Goal: Information Seeking & Learning: Learn about a topic

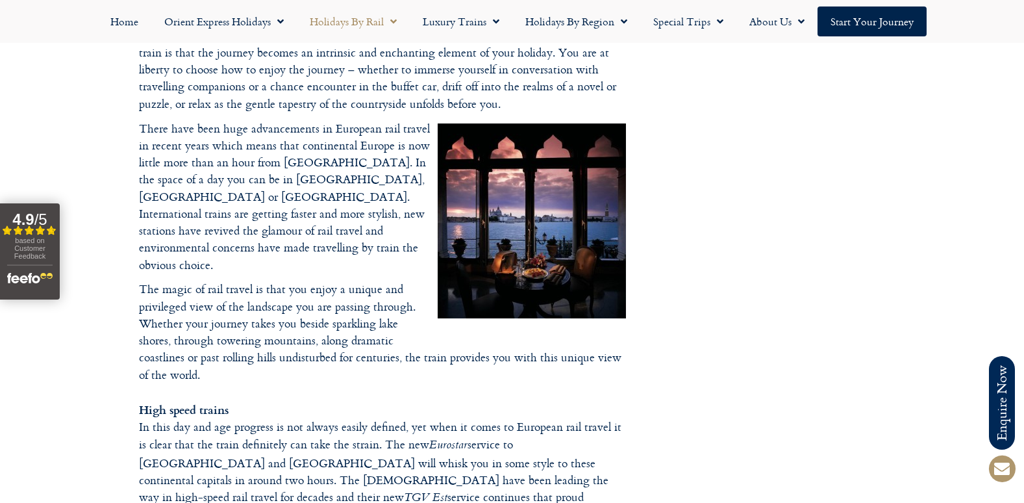
scroll to position [130, 0]
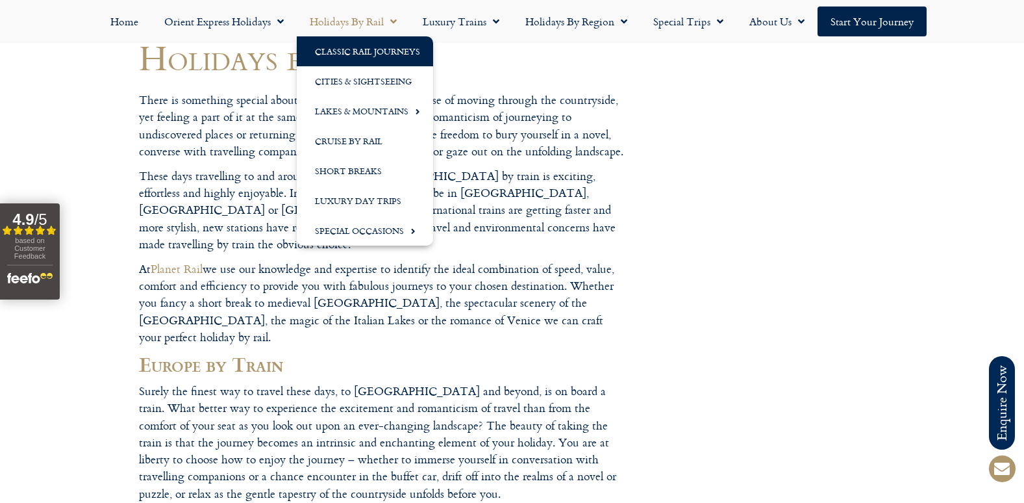
click at [356, 53] on link "Classic Rail Journeys" at bounding box center [365, 51] width 136 height 30
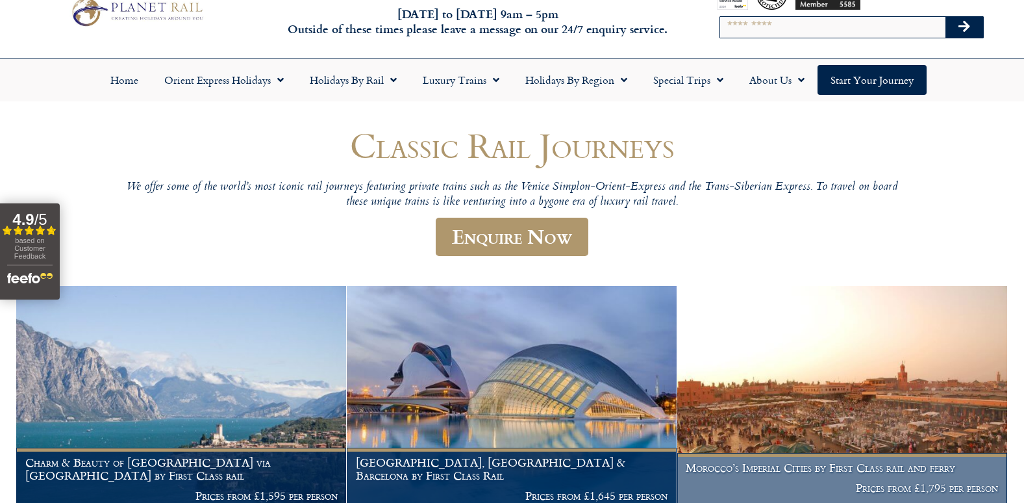
scroll to position [65, 0]
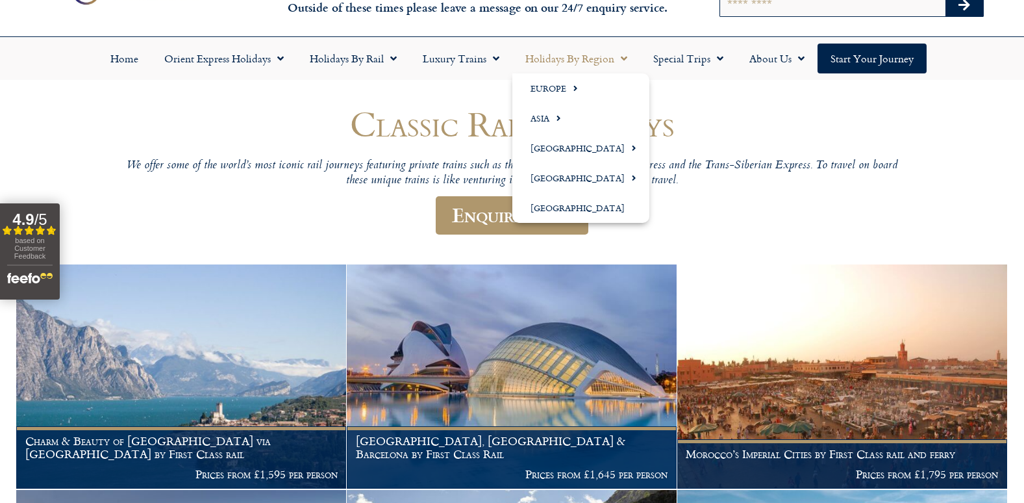
click at [617, 61] on span "Menu" at bounding box center [620, 58] width 13 height 23
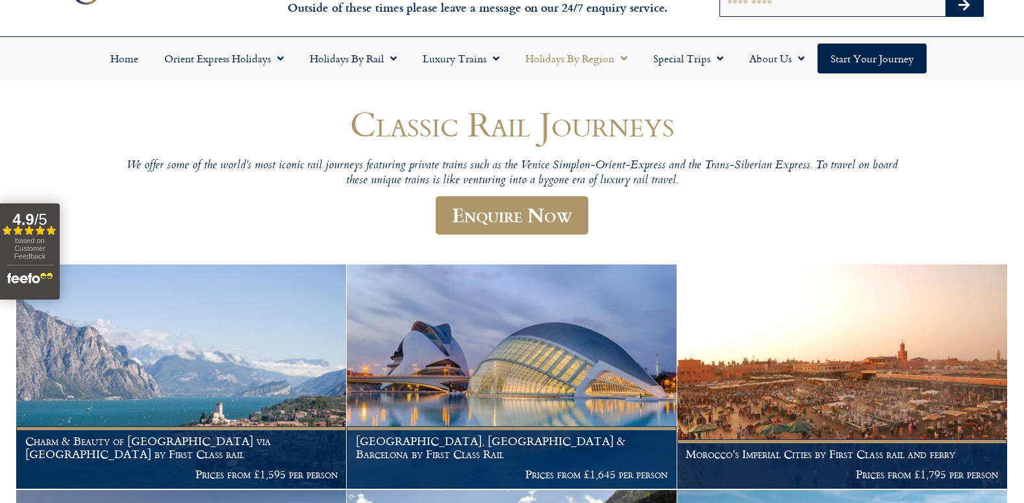
click at [616, 61] on span "Menu" at bounding box center [620, 58] width 13 height 23
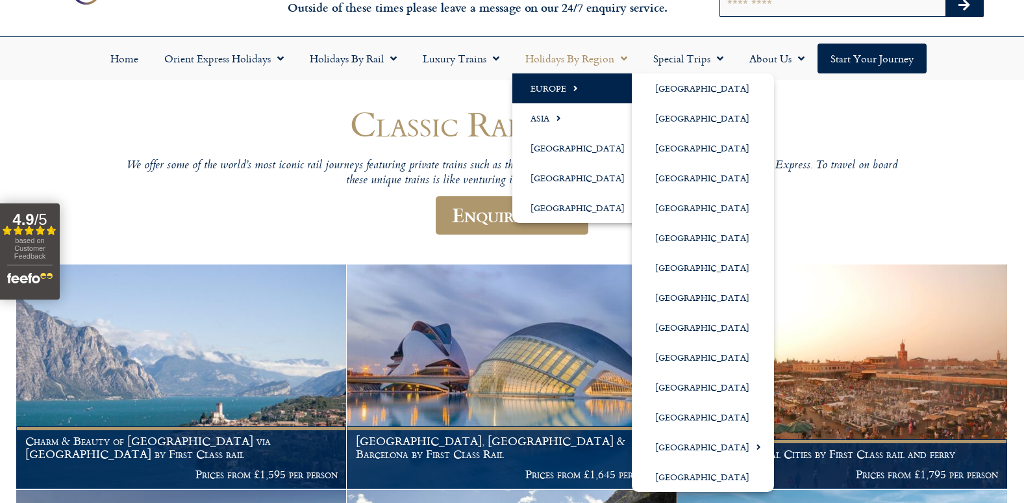
click at [563, 88] on link "Europe" at bounding box center [580, 88] width 137 height 30
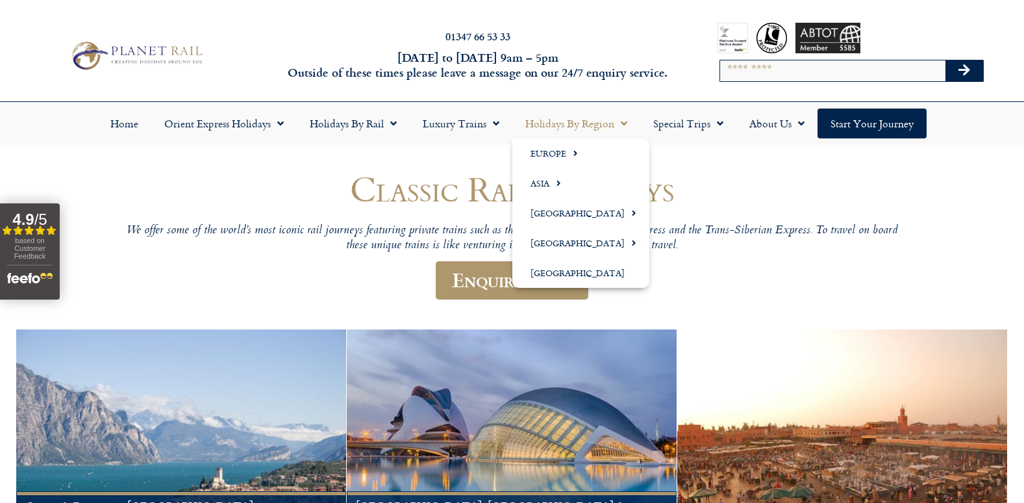
click at [603, 126] on link "Holidays by Region" at bounding box center [576, 123] width 128 height 30
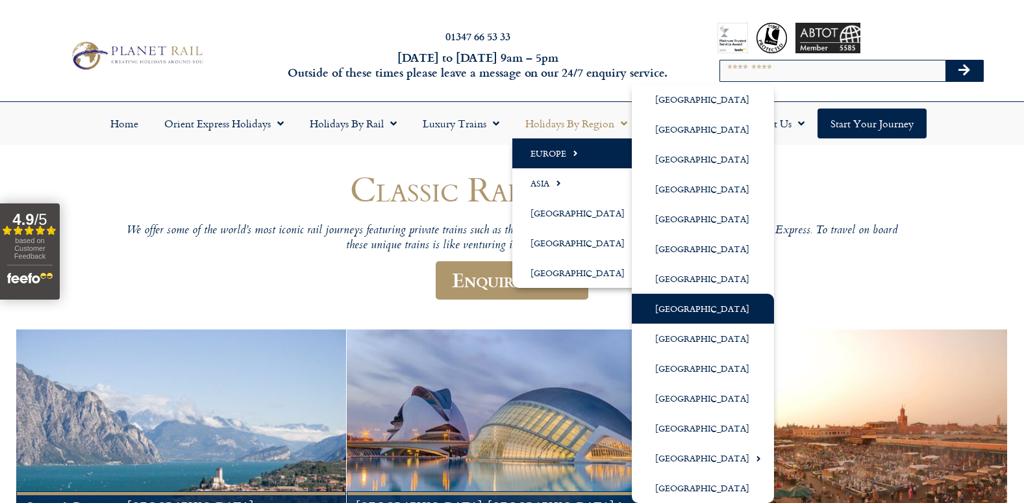
click at [677, 307] on link "[GEOGRAPHIC_DATA]" at bounding box center [703, 309] width 142 height 30
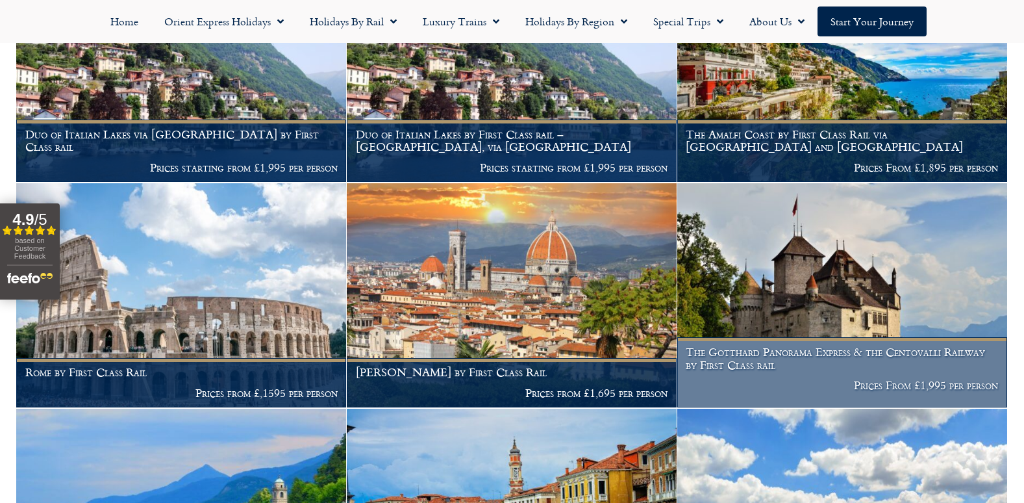
scroll to position [974, 0]
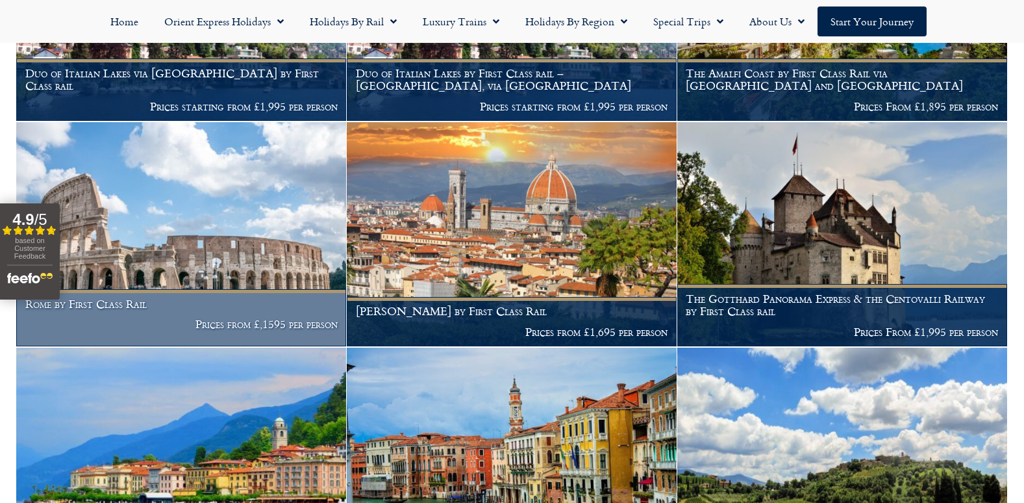
click at [157, 318] on p "Prices from £,1595 per person" at bounding box center [181, 324] width 312 height 13
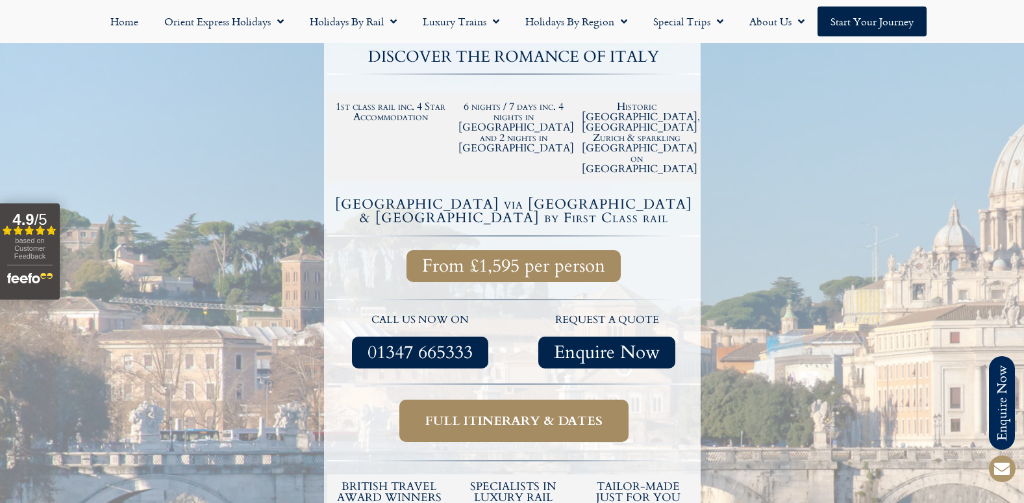
scroll to position [260, 0]
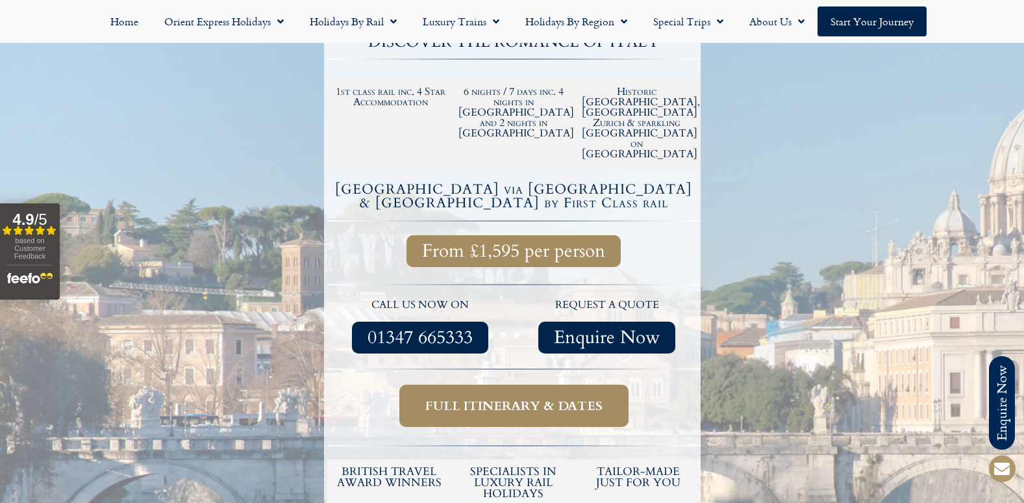
click at [499, 397] on span "Full itinerary & dates" at bounding box center [513, 405] width 177 height 16
click at [533, 397] on span "Full itinerary & dates" at bounding box center [513, 405] width 177 height 16
